Goal: Navigation & Orientation: Find specific page/section

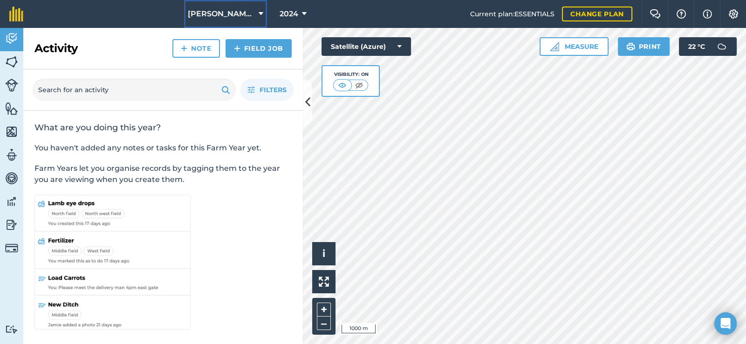
click at [242, 14] on span "[PERSON_NAME][GEOGRAPHIC_DATA]" at bounding box center [221, 13] width 67 height 11
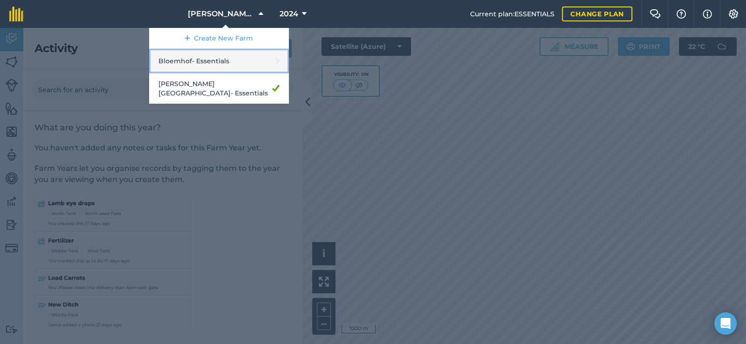
click at [228, 61] on link "Bloemhof - Essentials" at bounding box center [219, 61] width 140 height 25
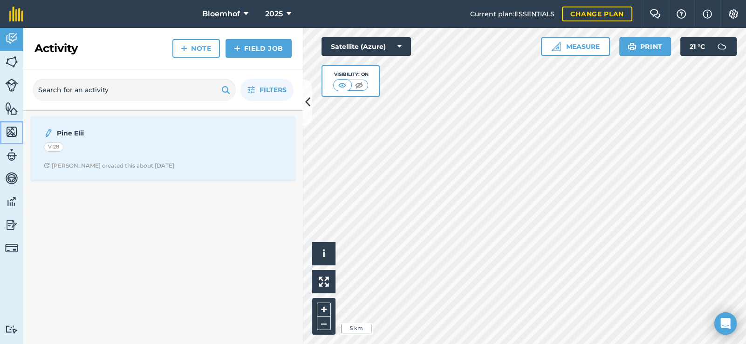
click at [10, 132] on img at bounding box center [11, 132] width 13 height 14
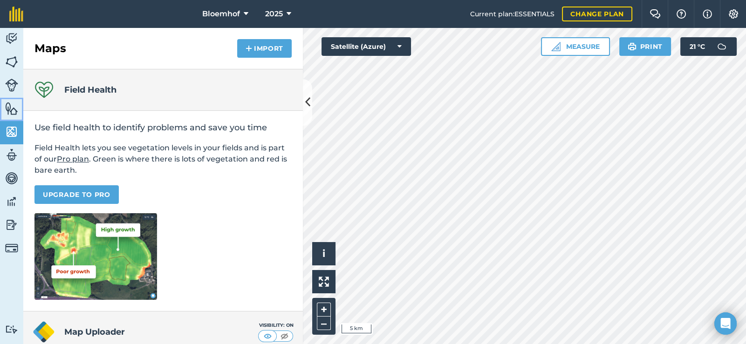
click at [11, 114] on img at bounding box center [11, 109] width 13 height 14
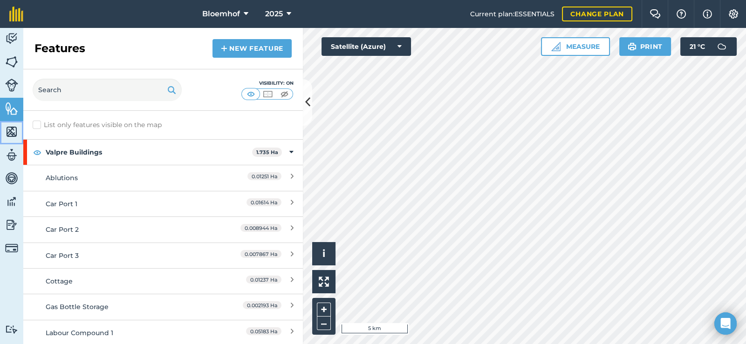
click at [8, 134] on img at bounding box center [11, 132] width 13 height 14
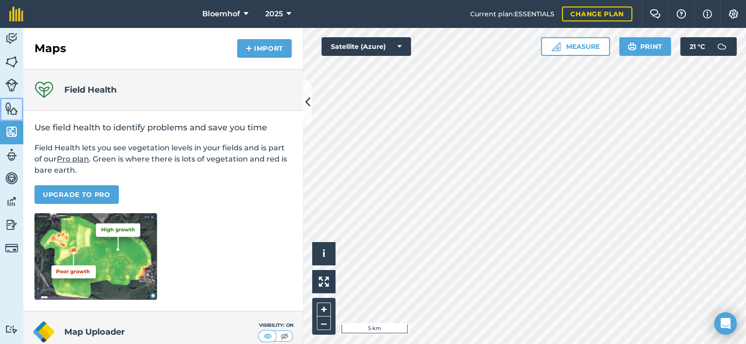
click at [12, 109] on img at bounding box center [11, 109] width 13 height 14
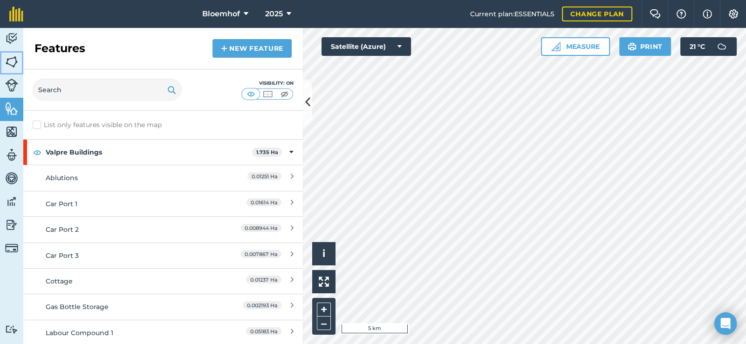
click at [8, 65] on img at bounding box center [11, 62] width 13 height 14
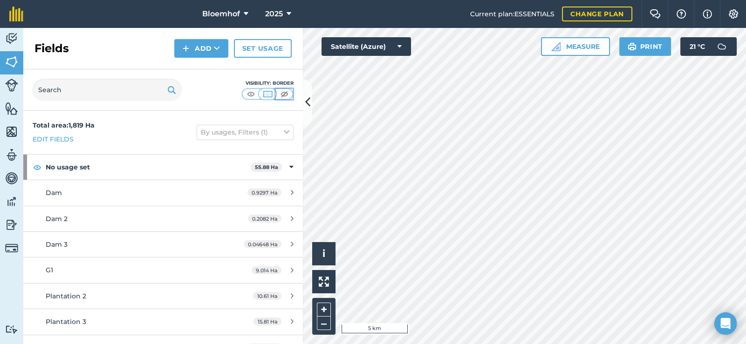
click at [288, 95] on img at bounding box center [285, 93] width 12 height 9
click at [14, 133] on img at bounding box center [11, 132] width 13 height 14
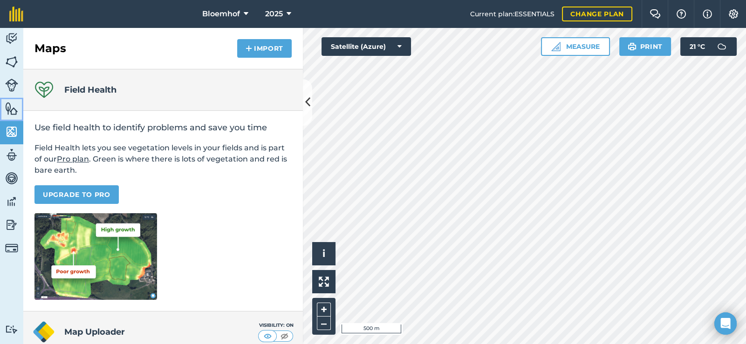
click at [6, 108] on img at bounding box center [11, 109] width 13 height 14
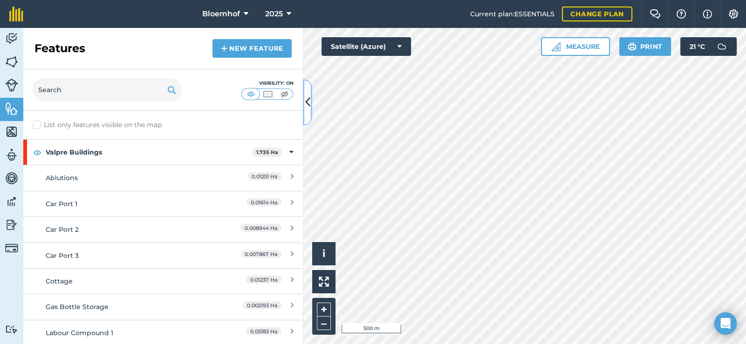
click at [308, 101] on icon at bounding box center [307, 102] width 5 height 16
